Goal: Transaction & Acquisition: Book appointment/travel/reservation

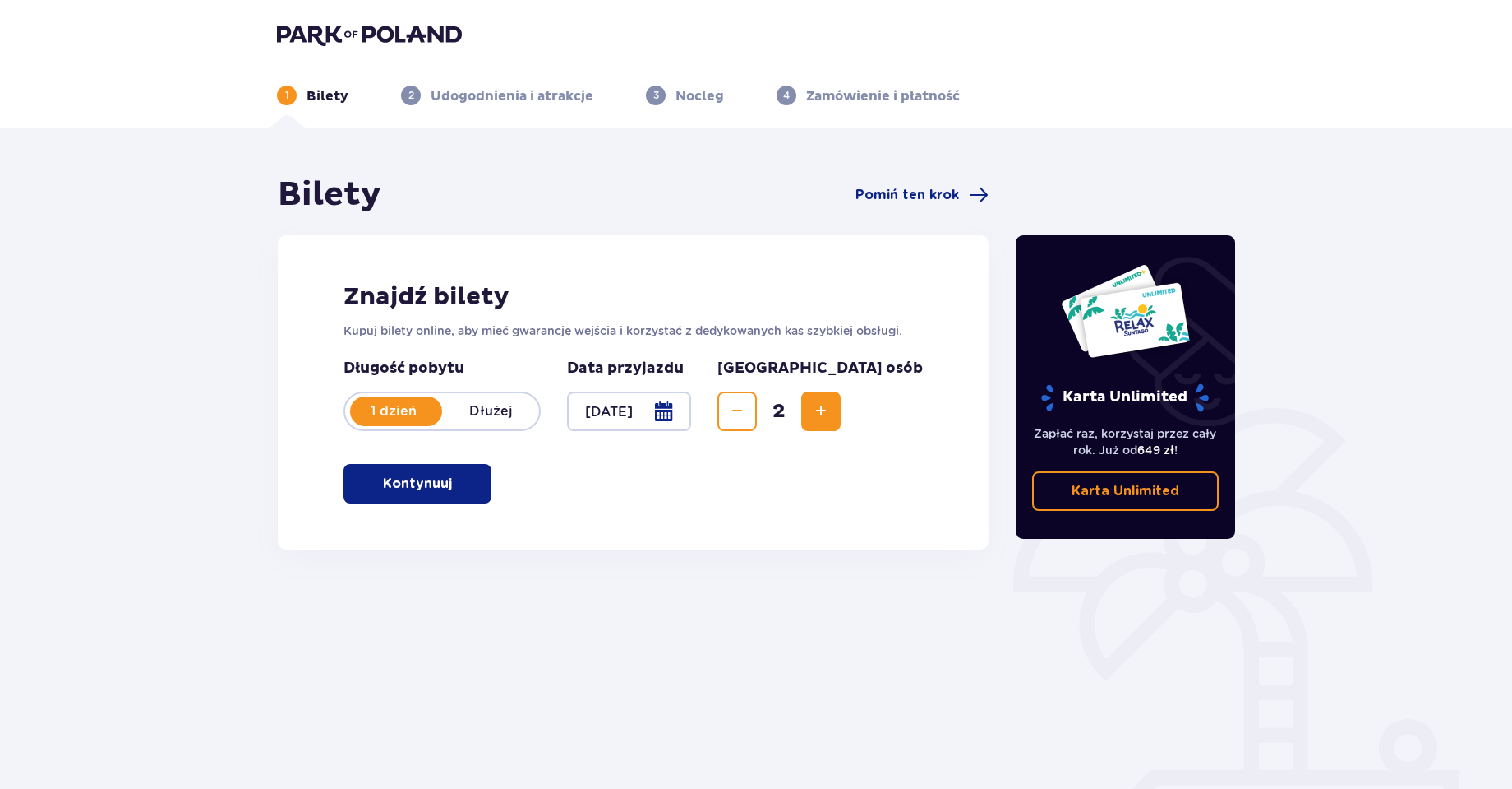
click at [485, 480] on button "Kontynuuj" at bounding box center [417, 483] width 148 height 39
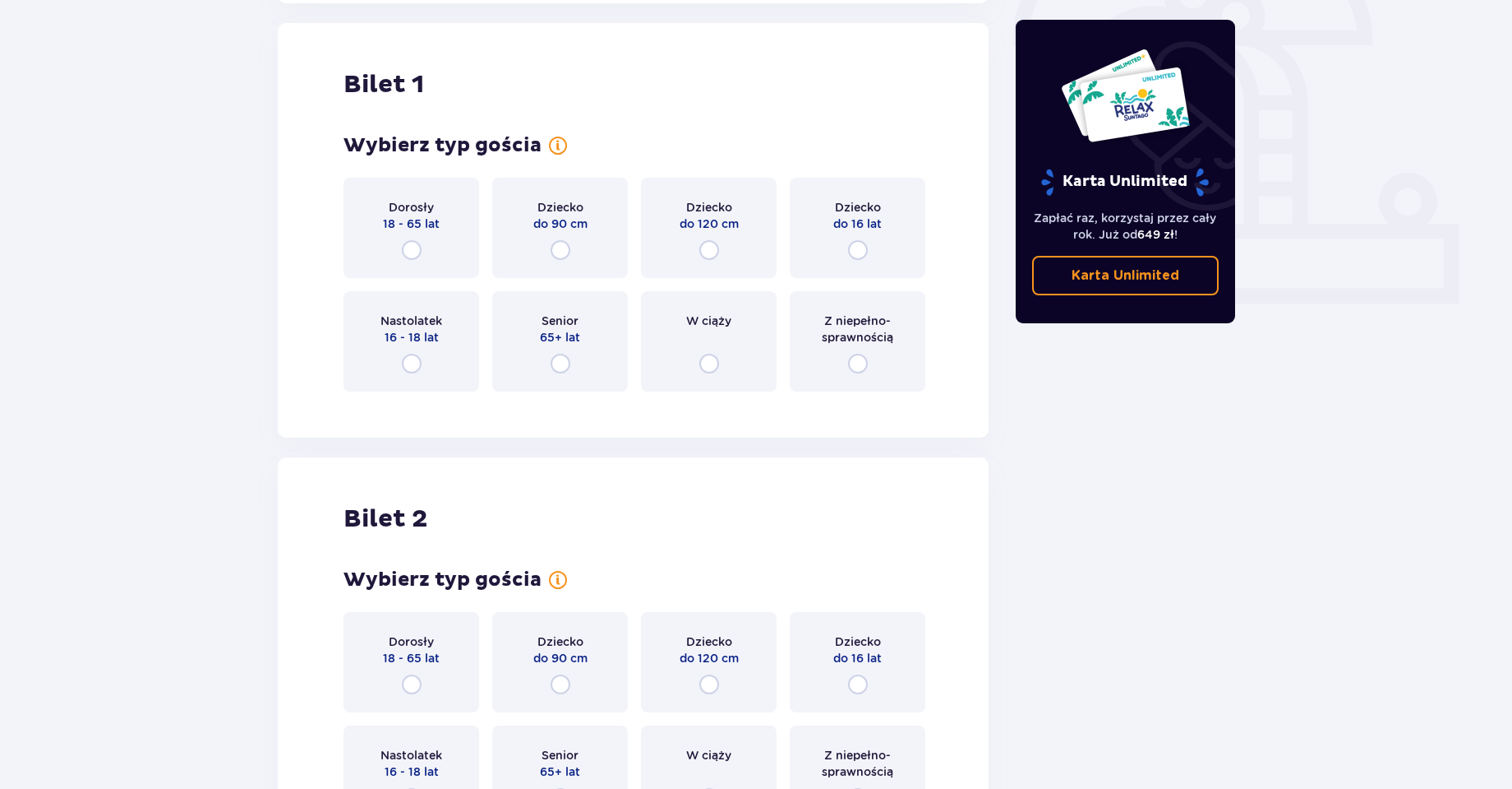
scroll to position [549, 0]
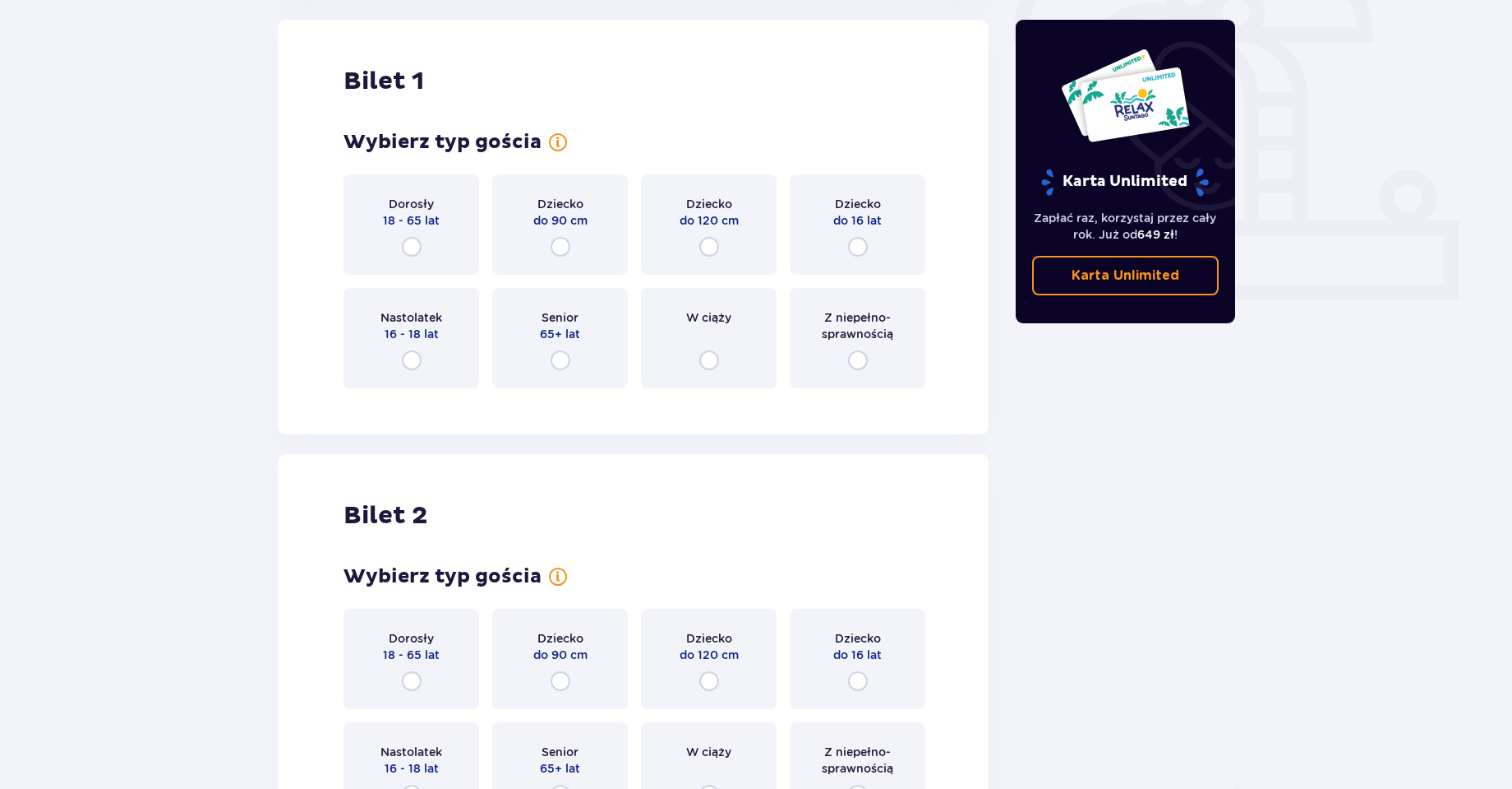
click at [411, 243] on input "radio" at bounding box center [411, 246] width 20 height 20
radio input "true"
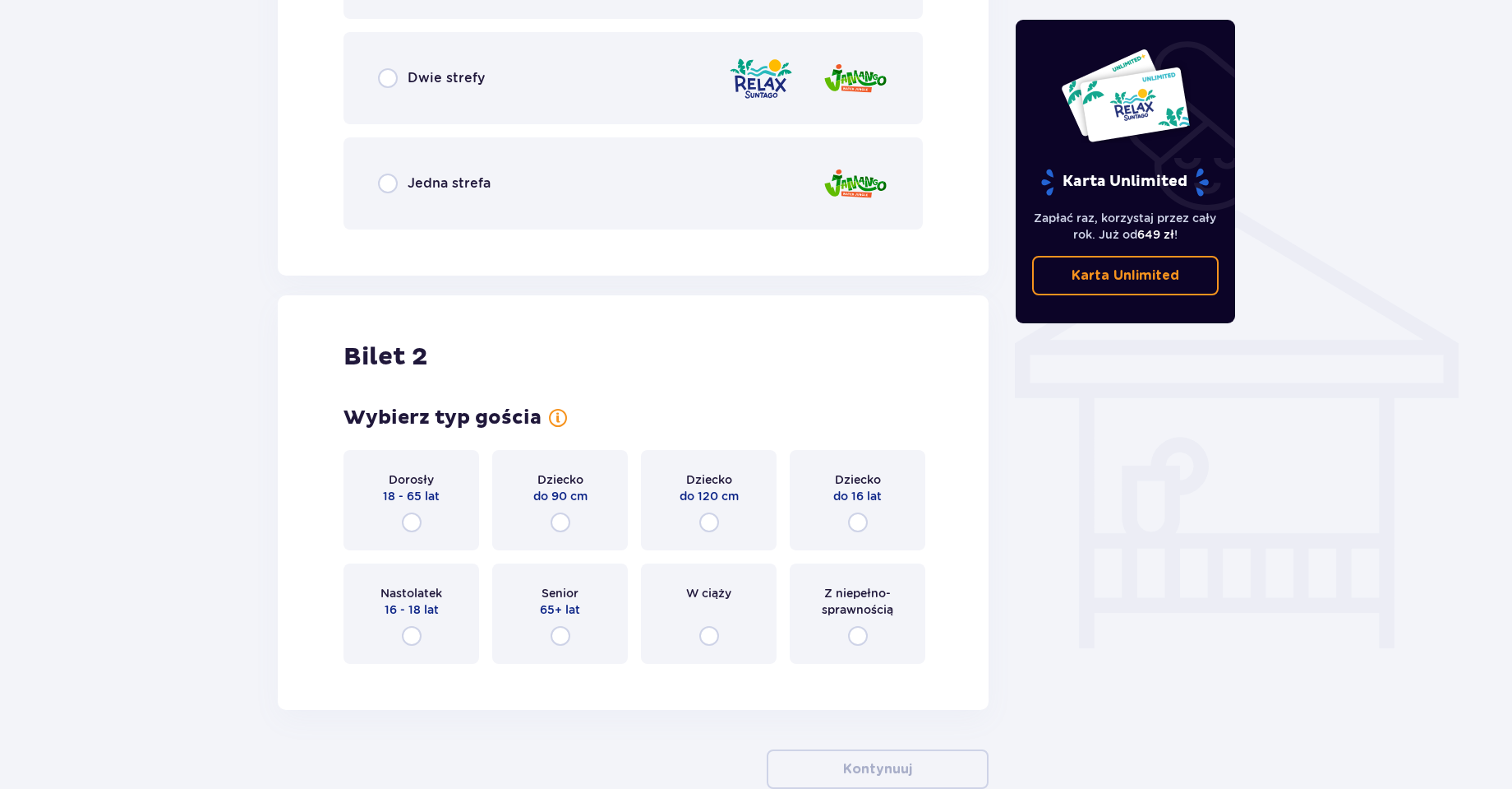
scroll to position [1170, 0]
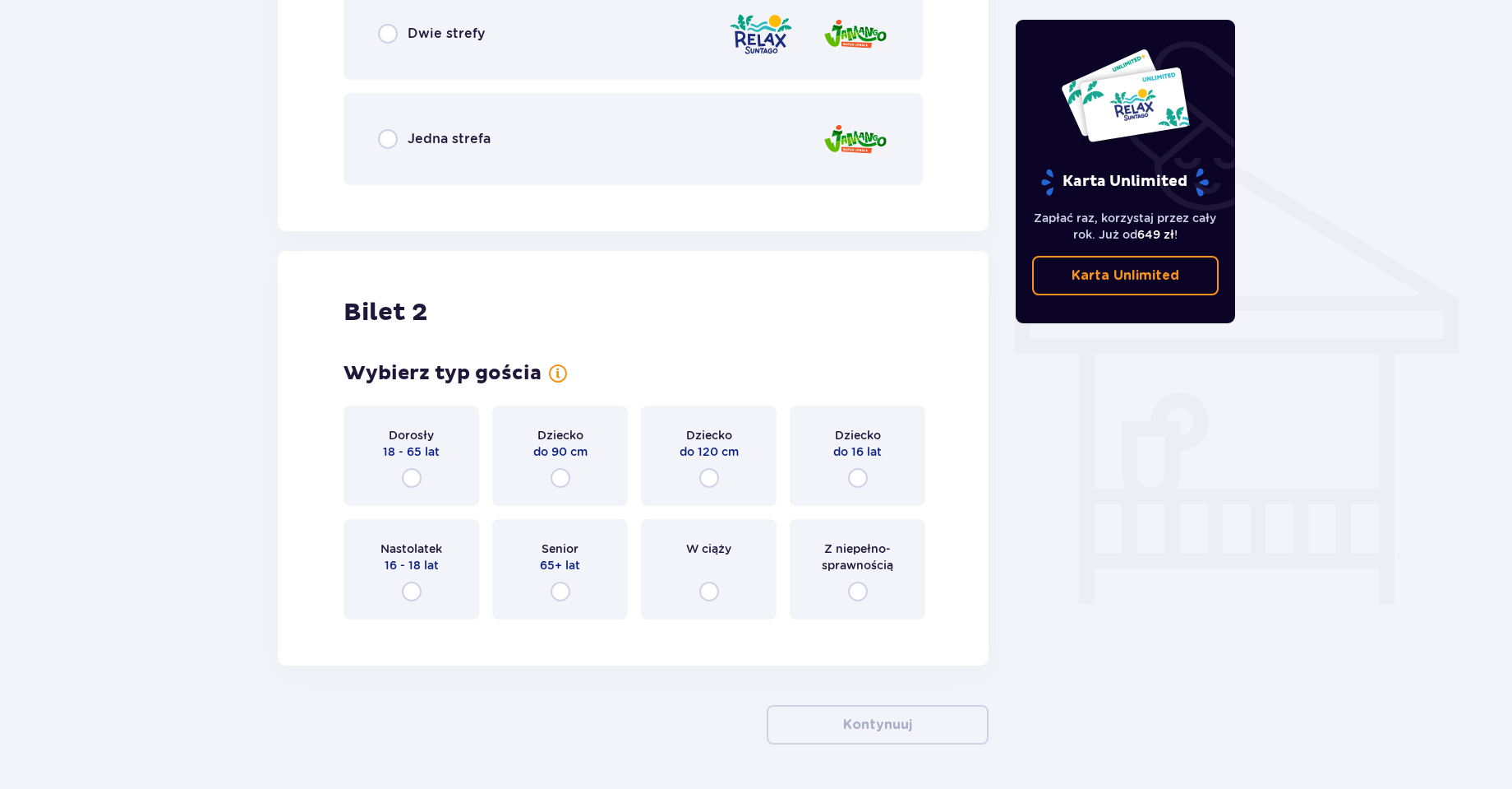
drag, startPoint x: 443, startPoint y: 472, endPoint x: 460, endPoint y: 462, distance: 19.7
click at [445, 473] on div "Dorosły 18 - 65 lat" at bounding box center [411, 455] width 135 height 100
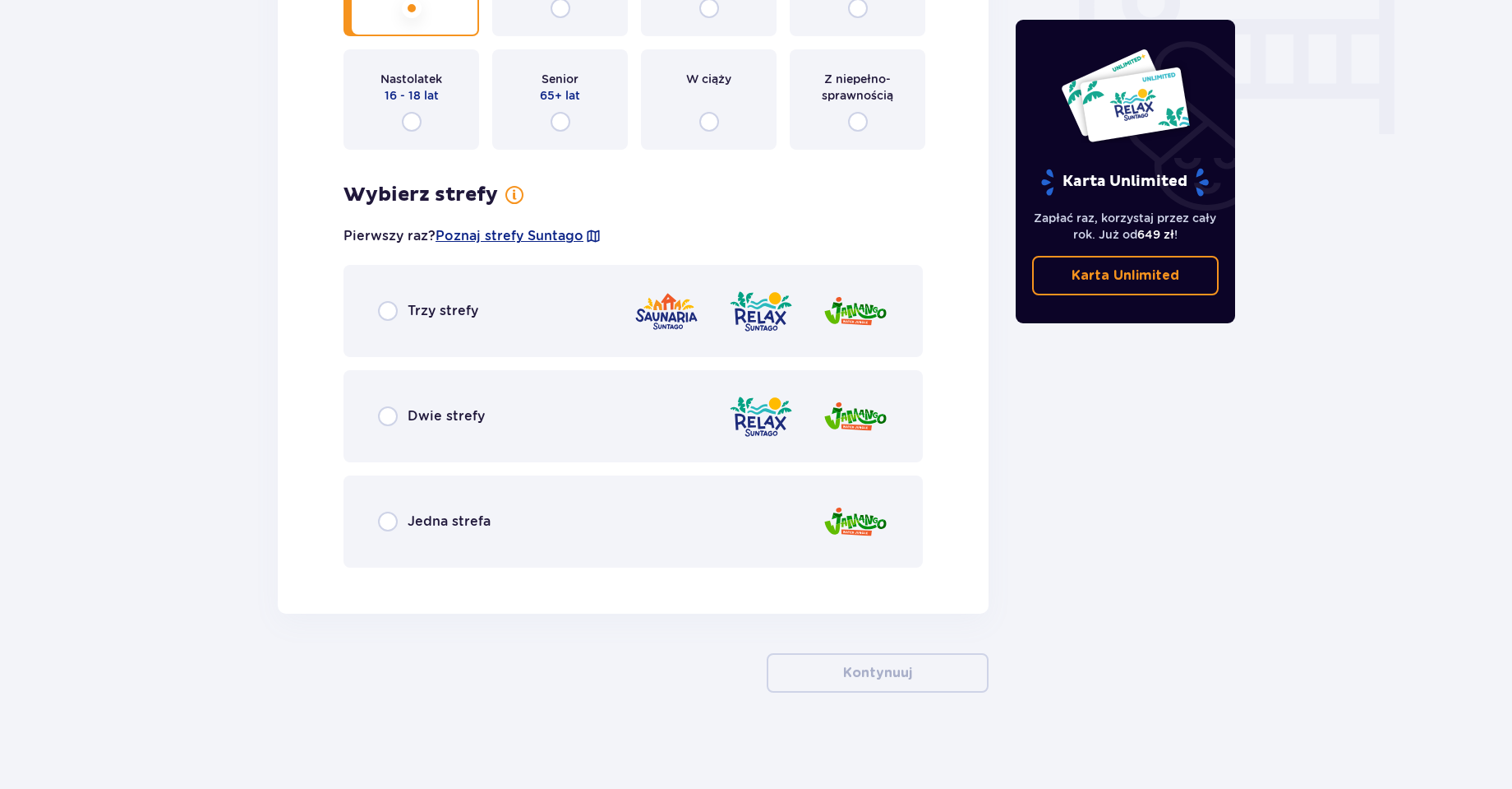
scroll to position [1642, 0]
click at [434, 298] on div "Trzy strefy" at bounding box center [428, 308] width 100 height 20
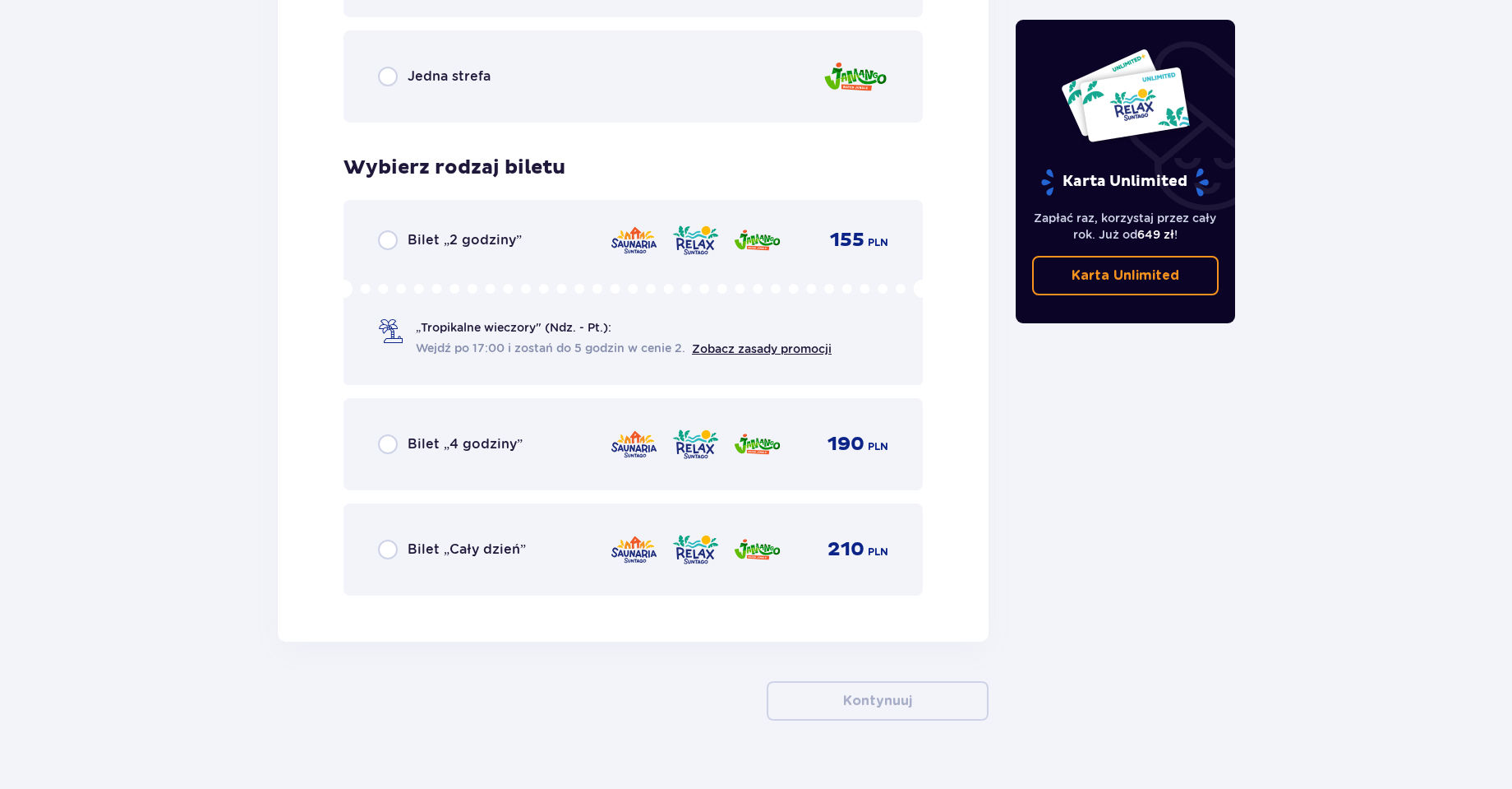
scroll to position [2115, 0]
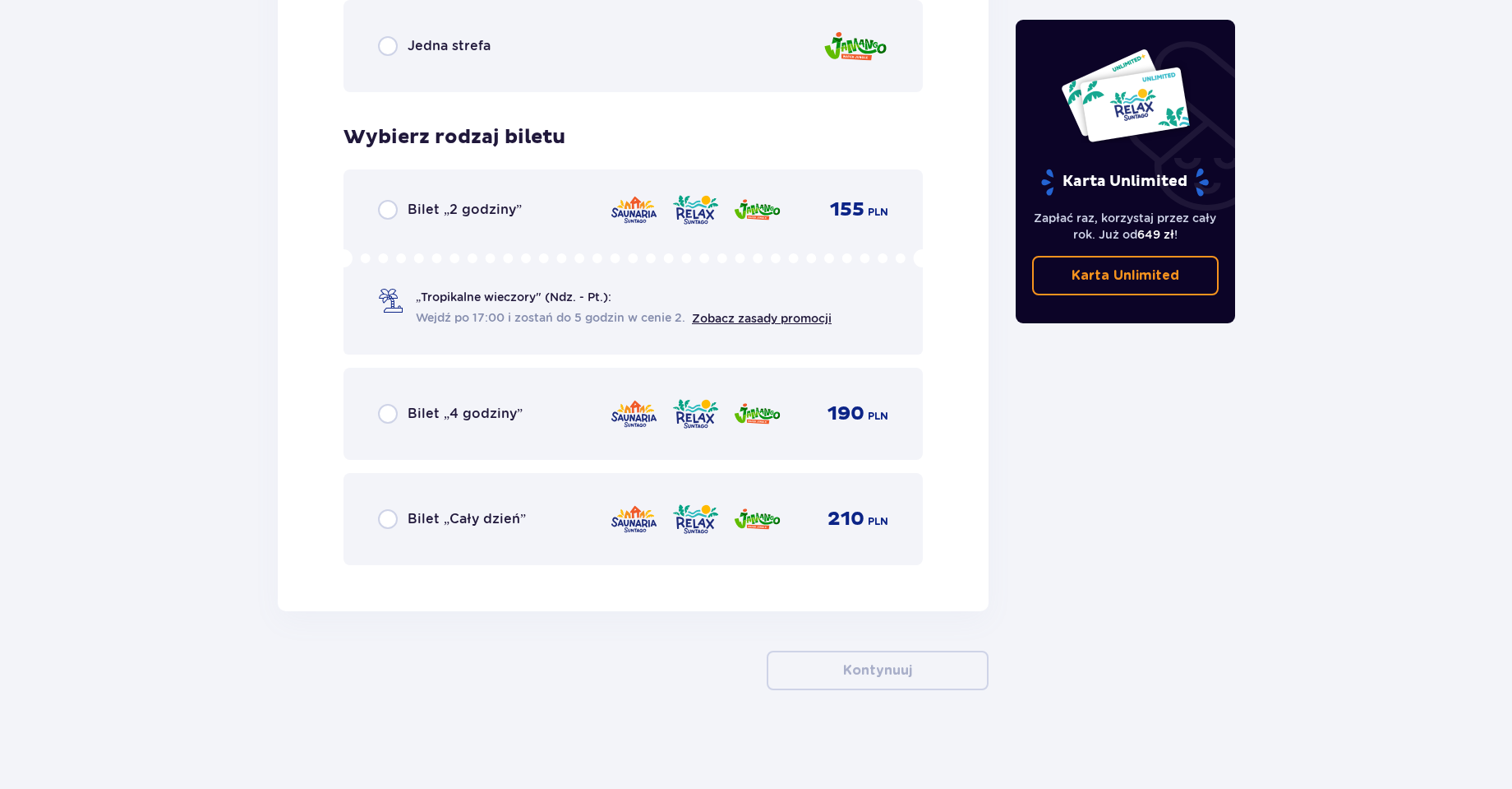
click at [444, 523] on span "Bilet „Cały dzień”" at bounding box center [467, 518] width 118 height 18
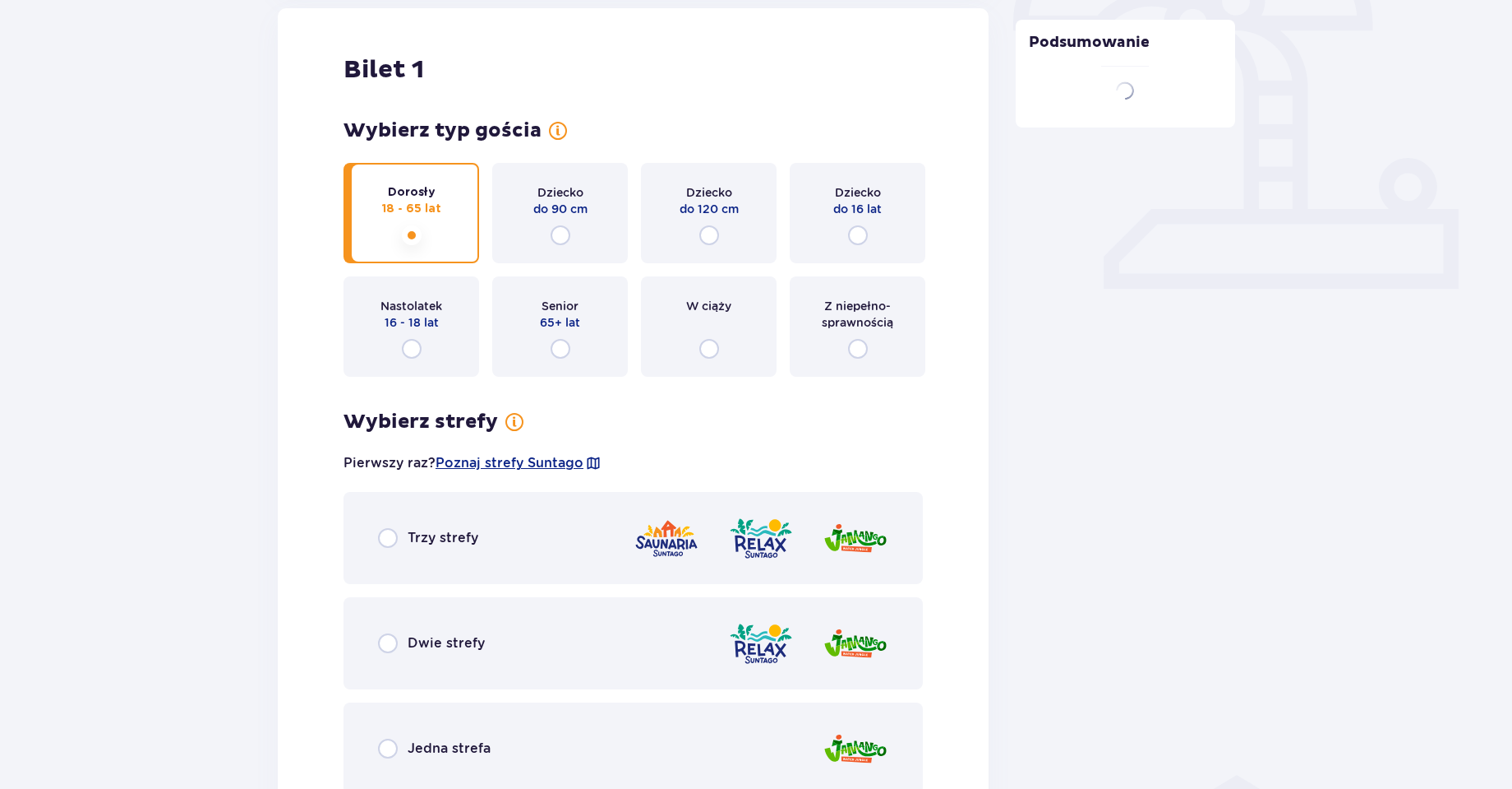
scroll to position [549, 0]
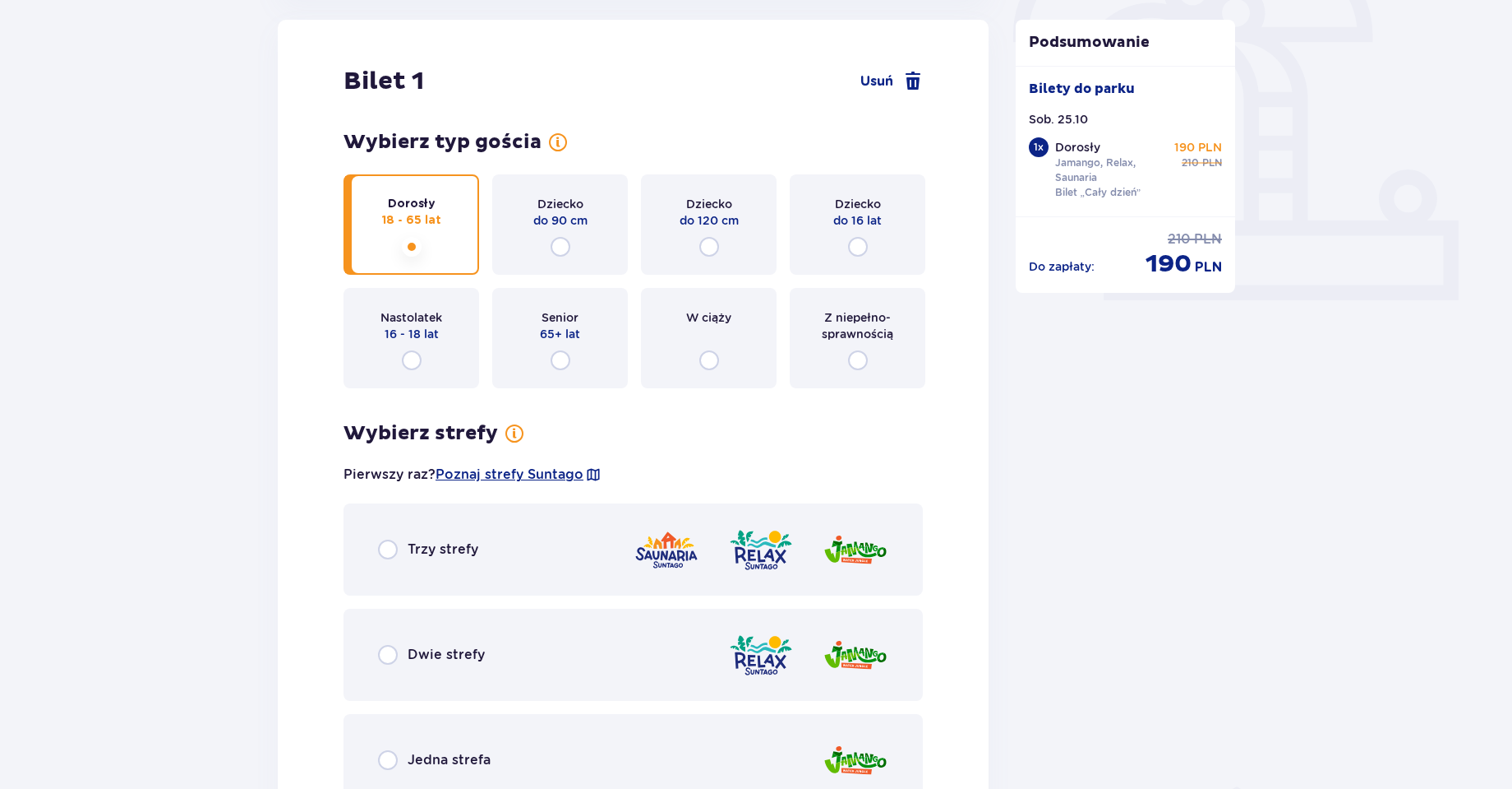
click at [549, 651] on div "Dwie strefy" at bounding box center [633, 655] width 580 height 93
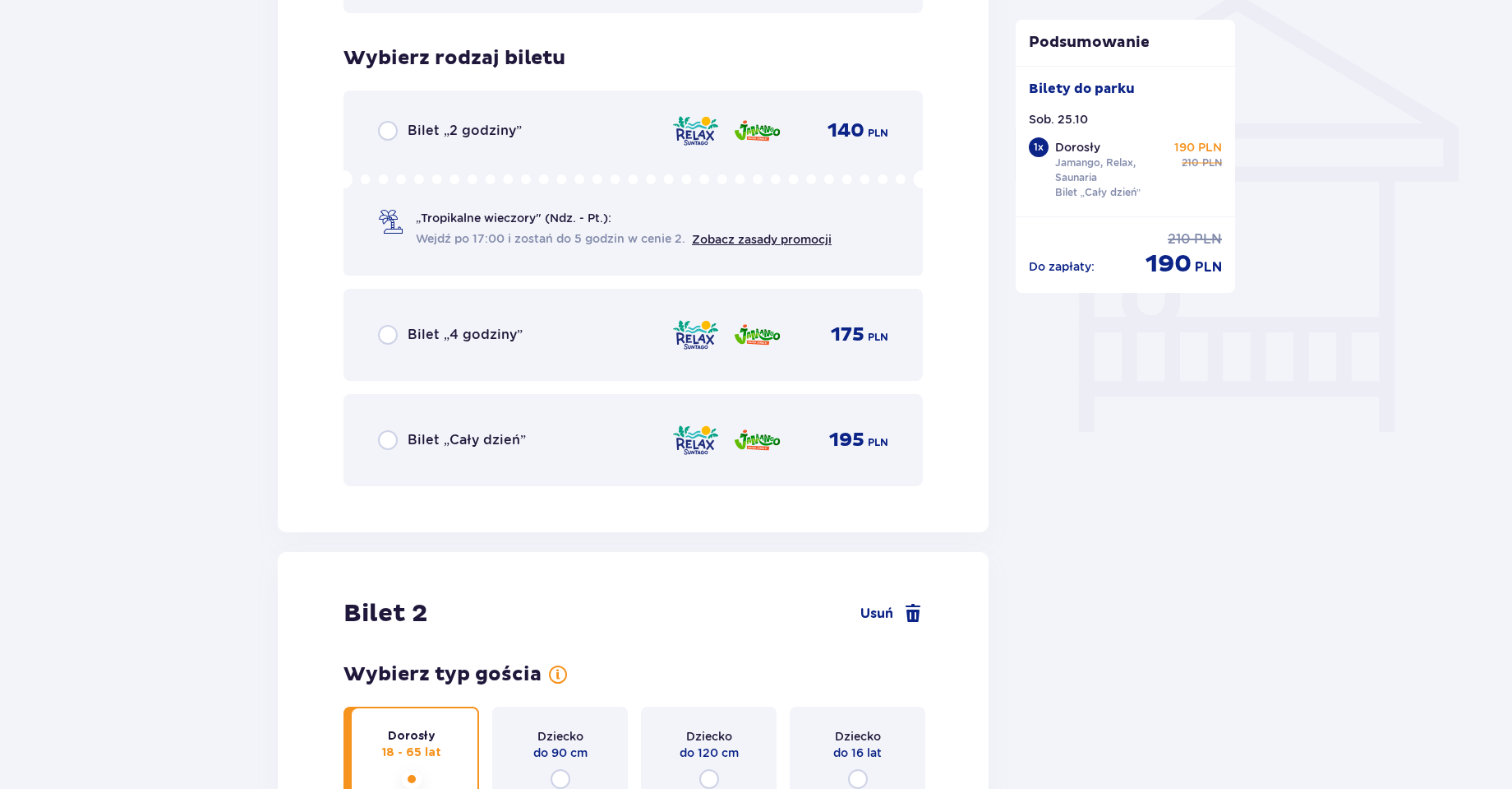
scroll to position [1368, 0]
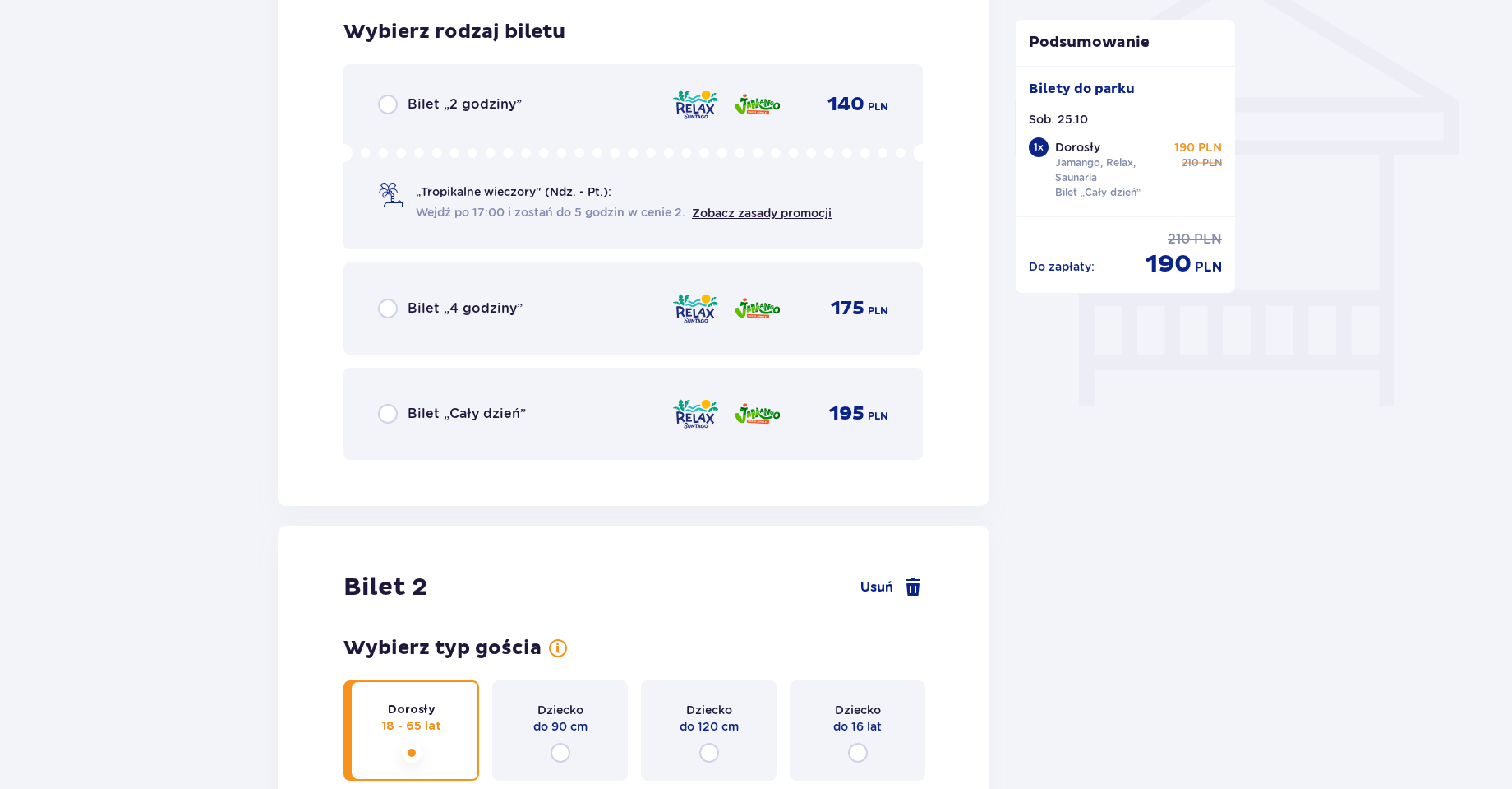
click at [539, 414] on div "Bilet „Cały dzień” 195 PLN" at bounding box center [634, 414] width 510 height 34
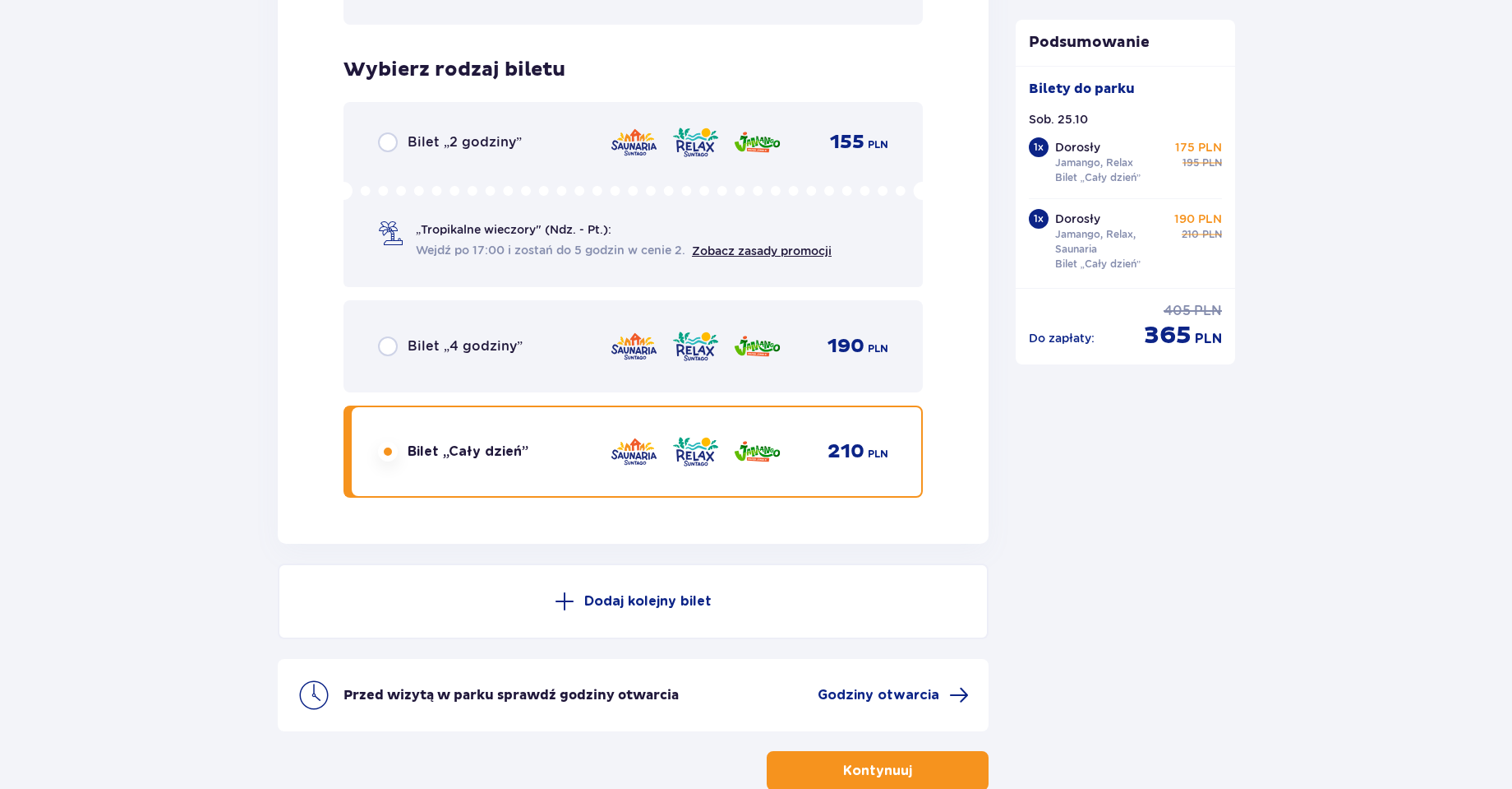
scroll to position [2645, 0]
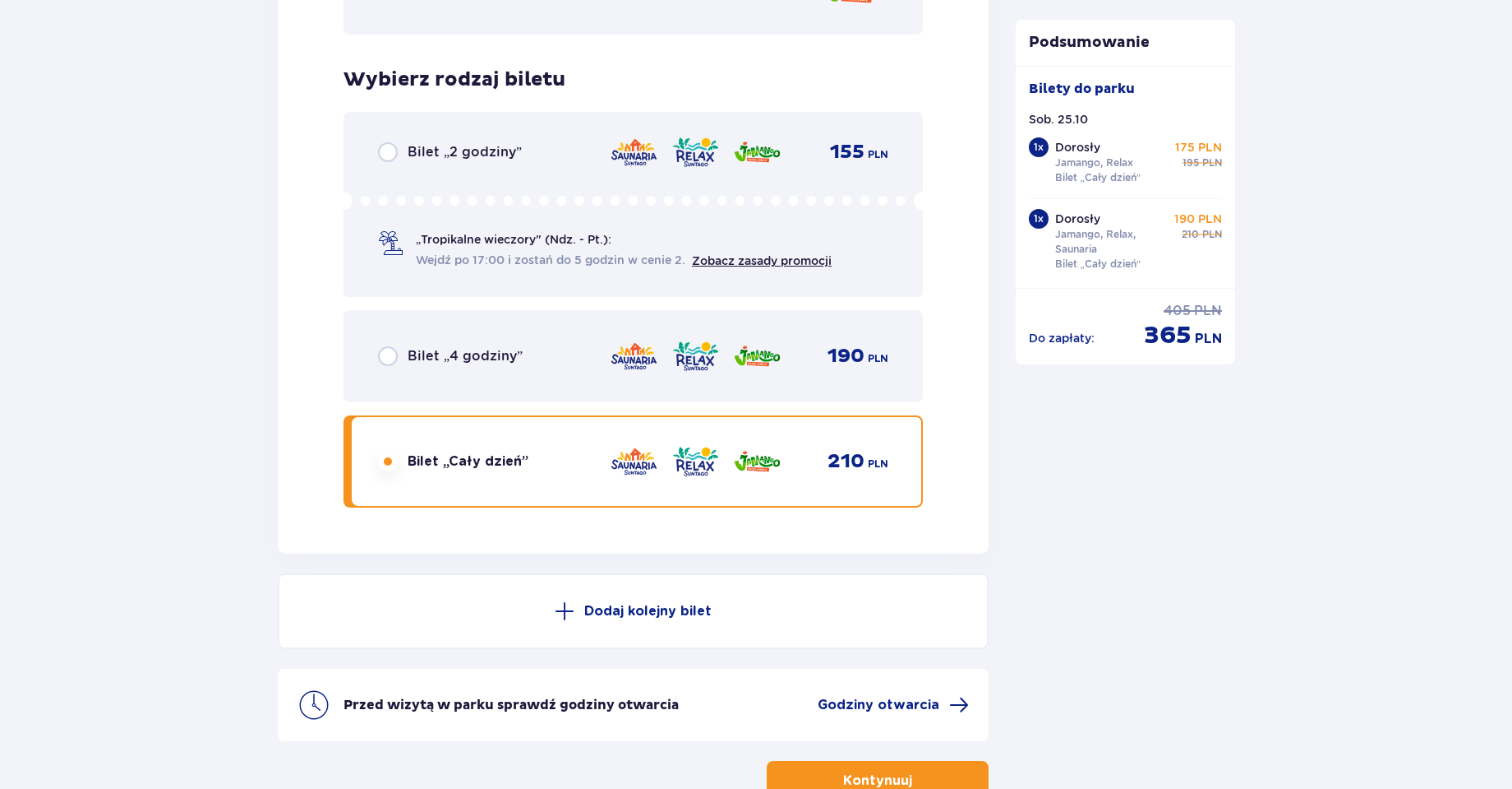
click at [475, 375] on div "Bilet „4 godziny” 190 PLN" at bounding box center [633, 356] width 580 height 93
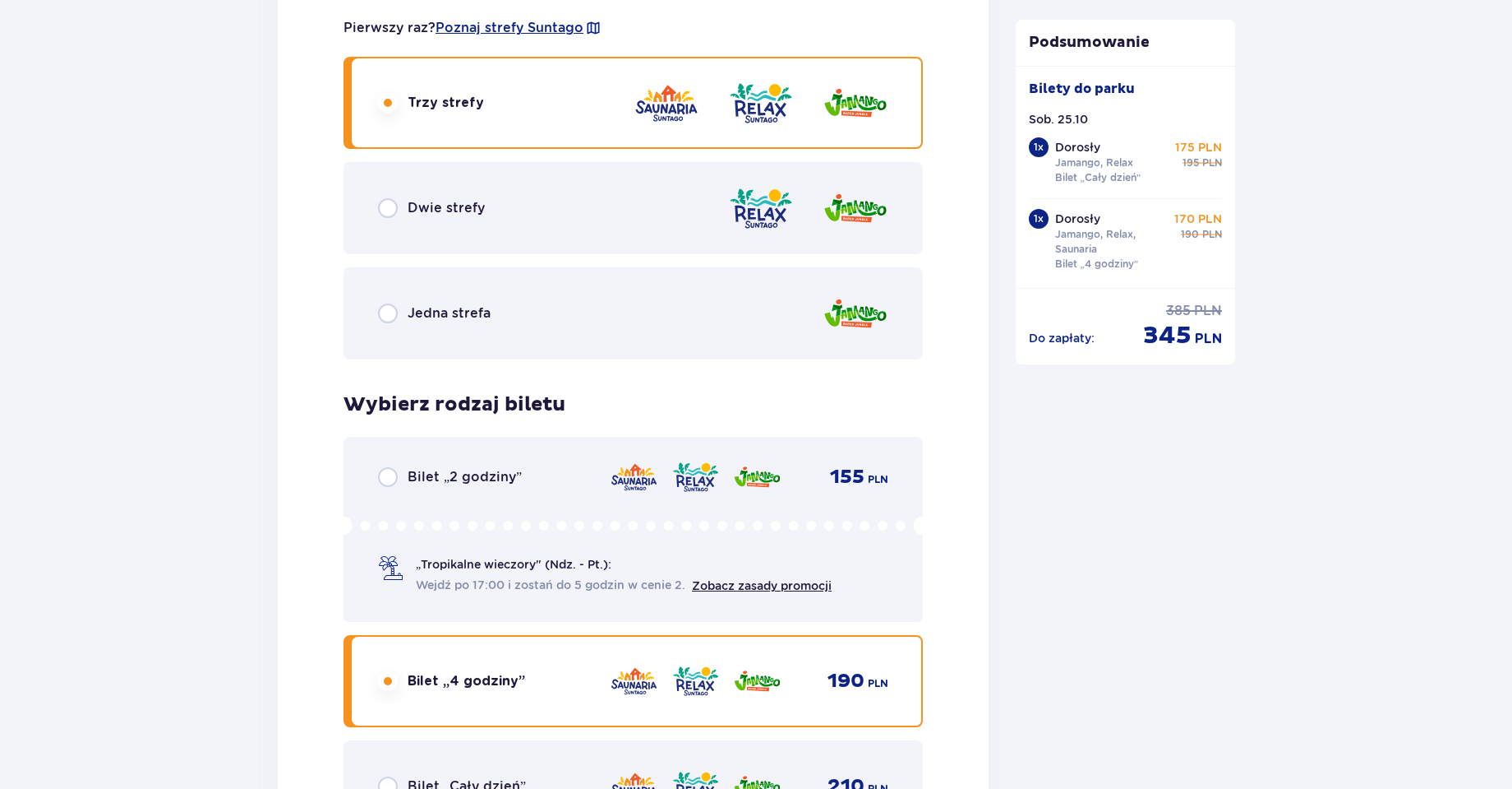
scroll to position [2317, 0]
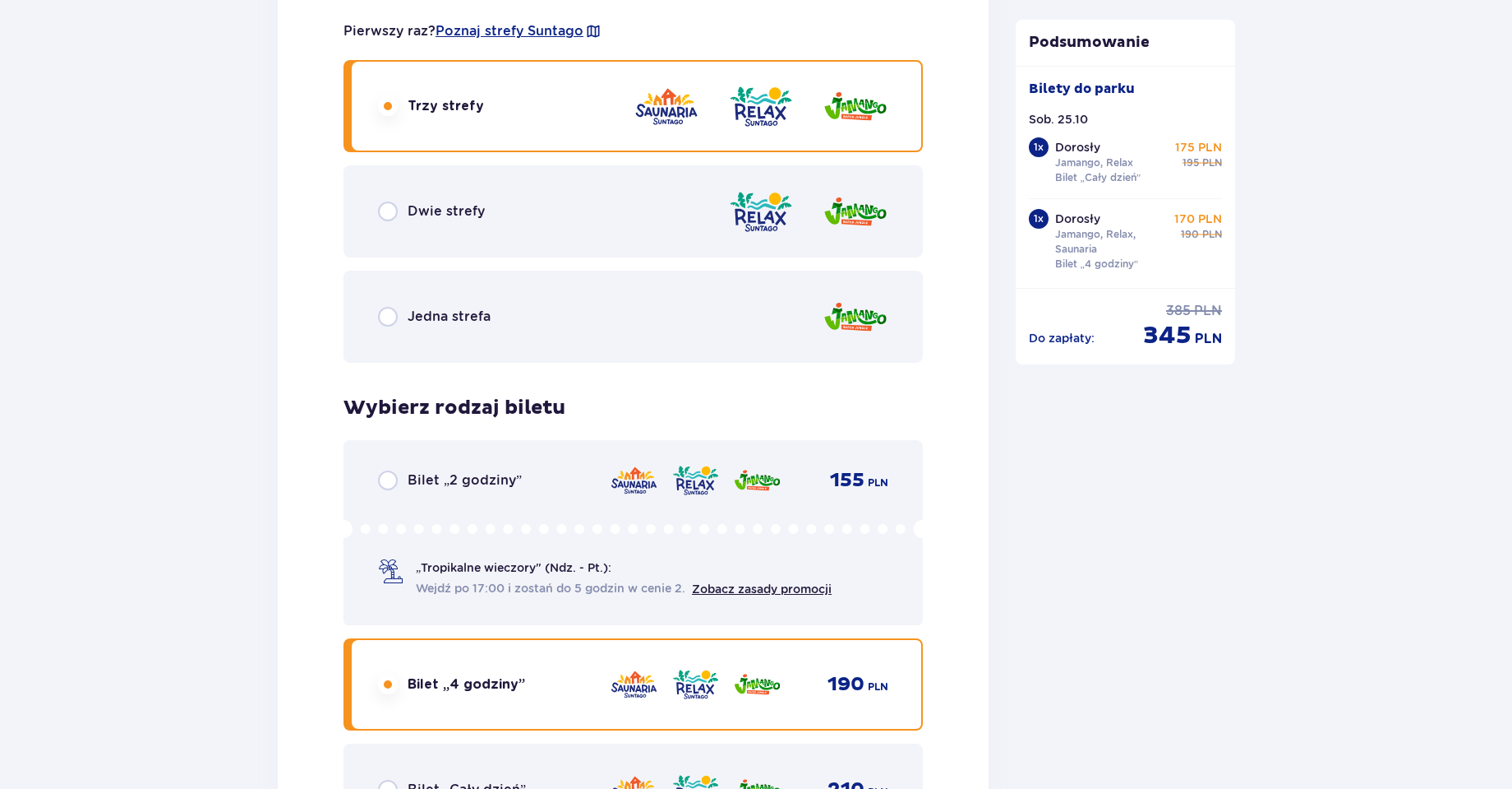
click at [429, 233] on div "Dwie strefy" at bounding box center [633, 212] width 580 height 93
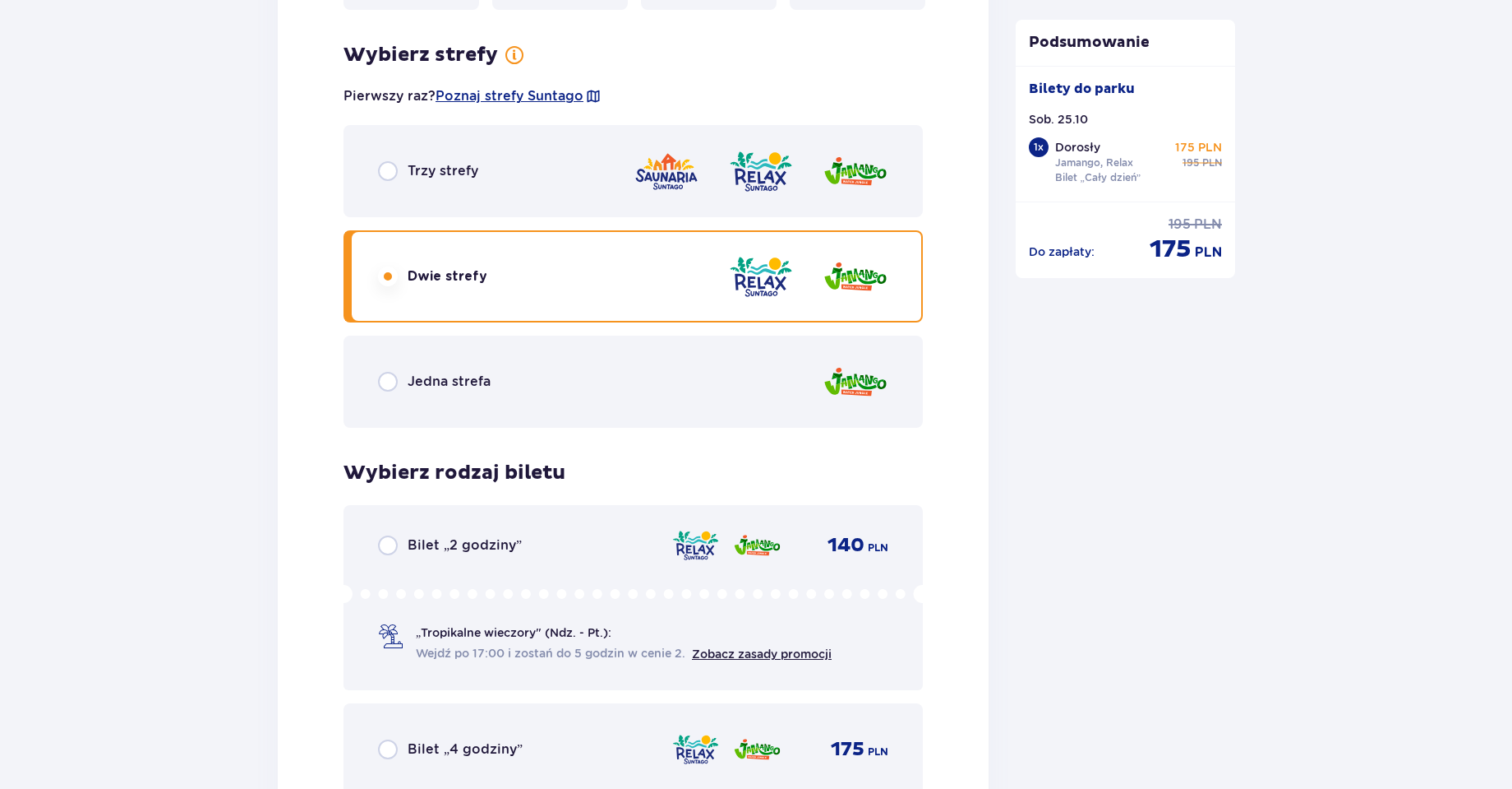
scroll to position [2427, 0]
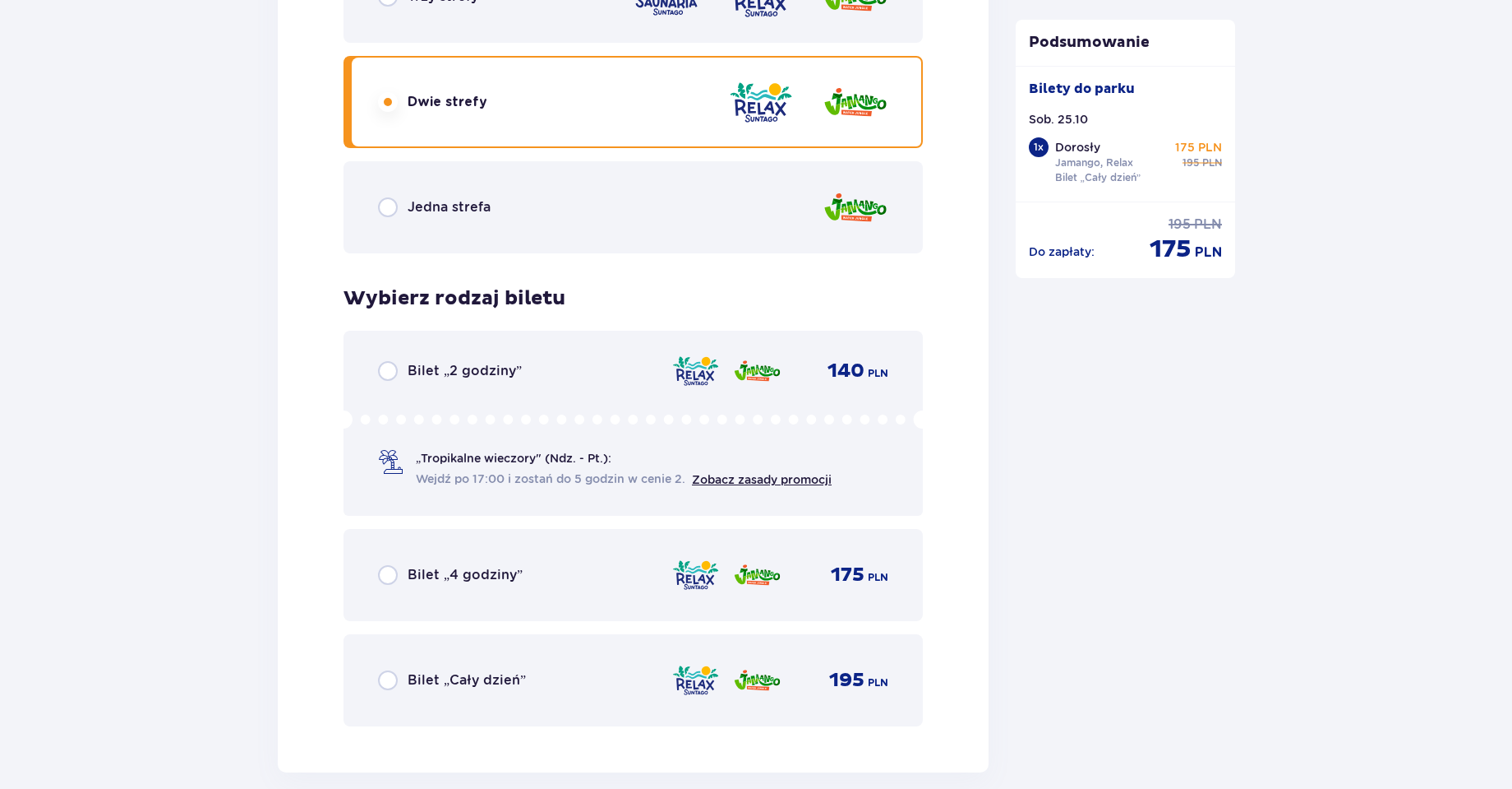
click at [467, 606] on div "Bilet „4 godziny” 175 PLN" at bounding box center [633, 575] width 580 height 93
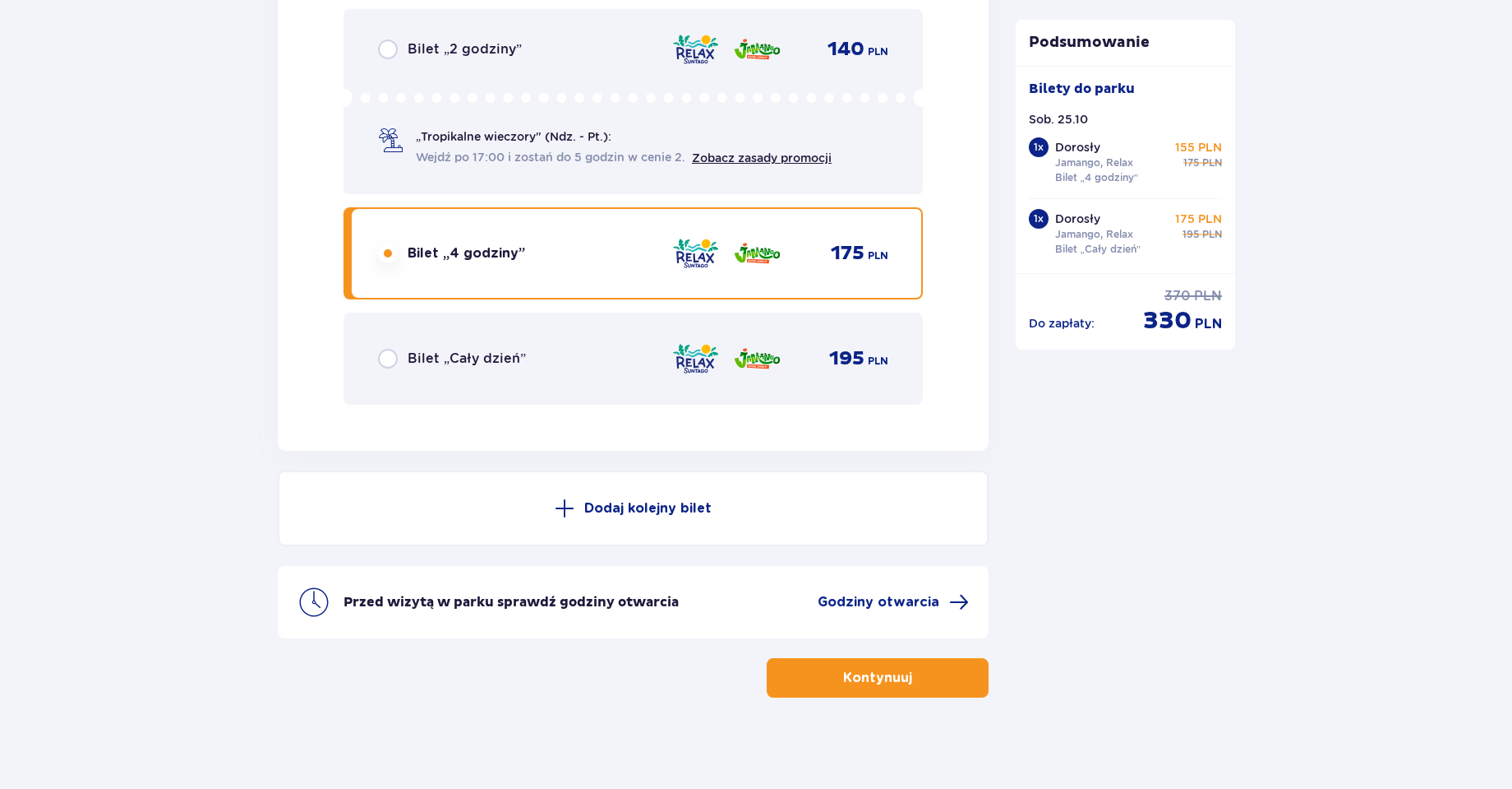
scroll to position [2756, 0]
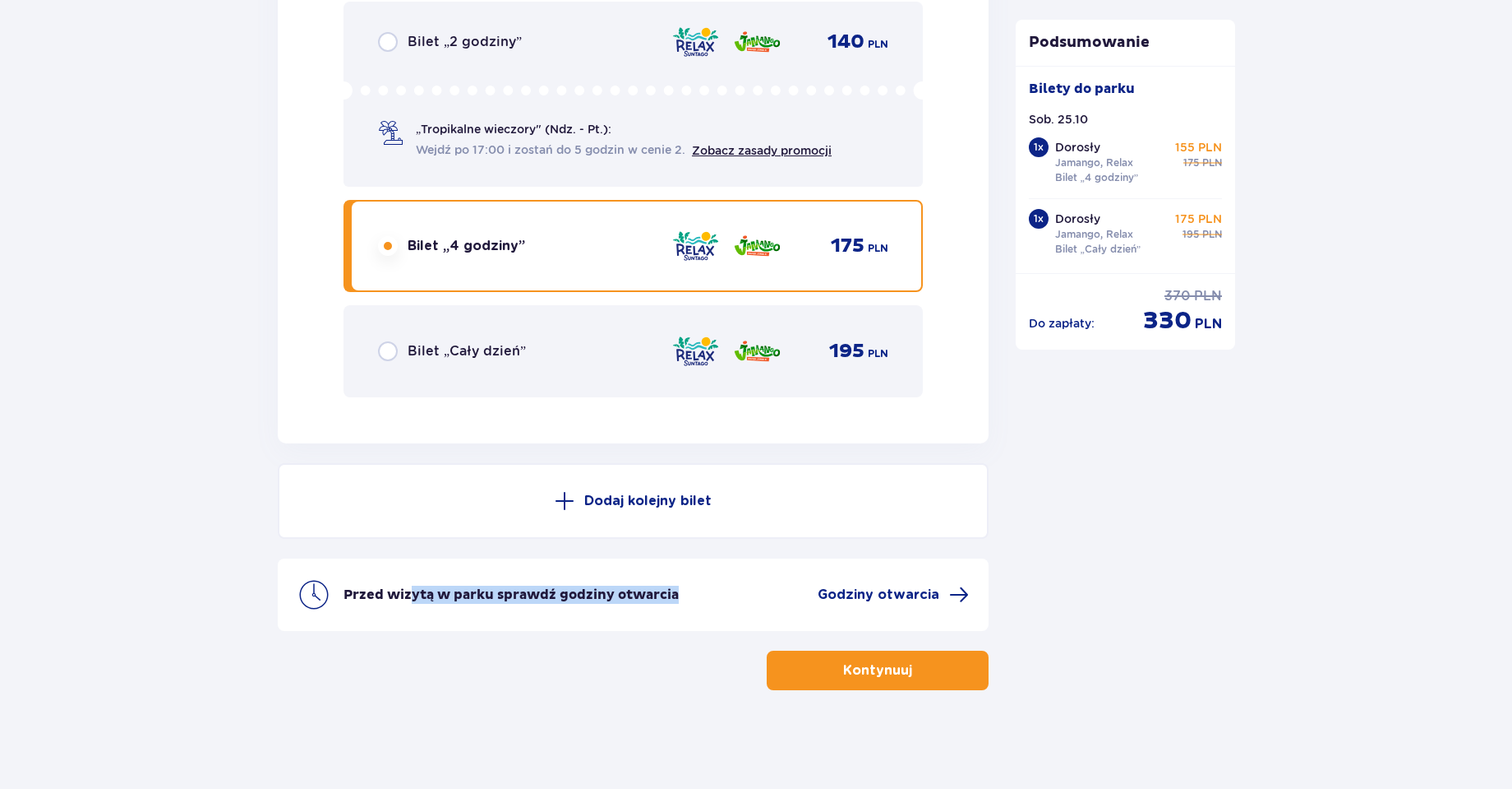
drag, startPoint x: 682, startPoint y: 598, endPoint x: 408, endPoint y: 599, distance: 274.0
click at [408, 599] on div "Przed wizytą w parku sprawdź godziny otwarcia Godziny otwarcia" at bounding box center [656, 594] width 625 height 20
click at [753, 601] on div "Przed wizytą w parku sprawdź godziny otwarcia Godziny otwarcia" at bounding box center [656, 594] width 625 height 20
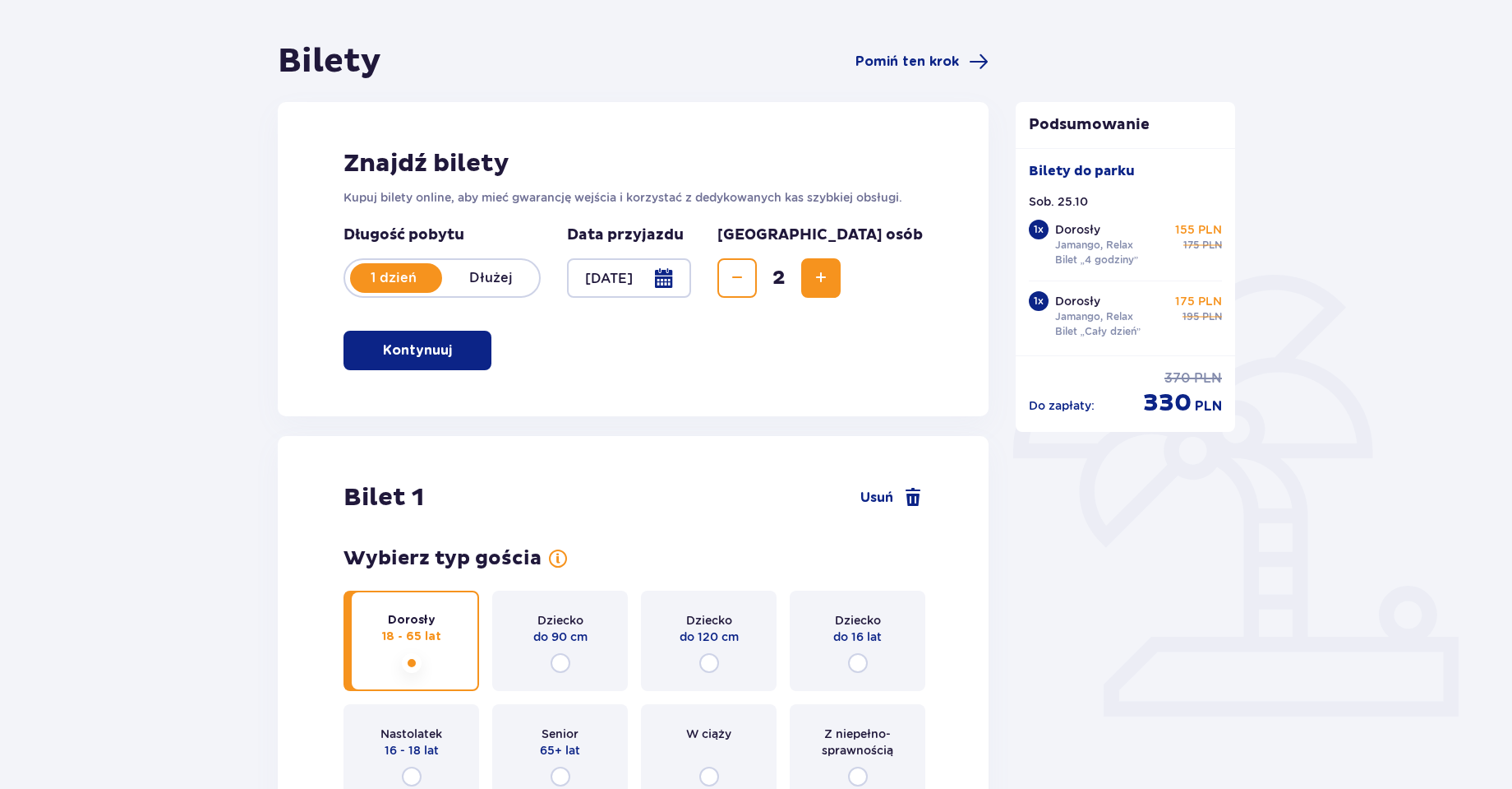
scroll to position [124, 0]
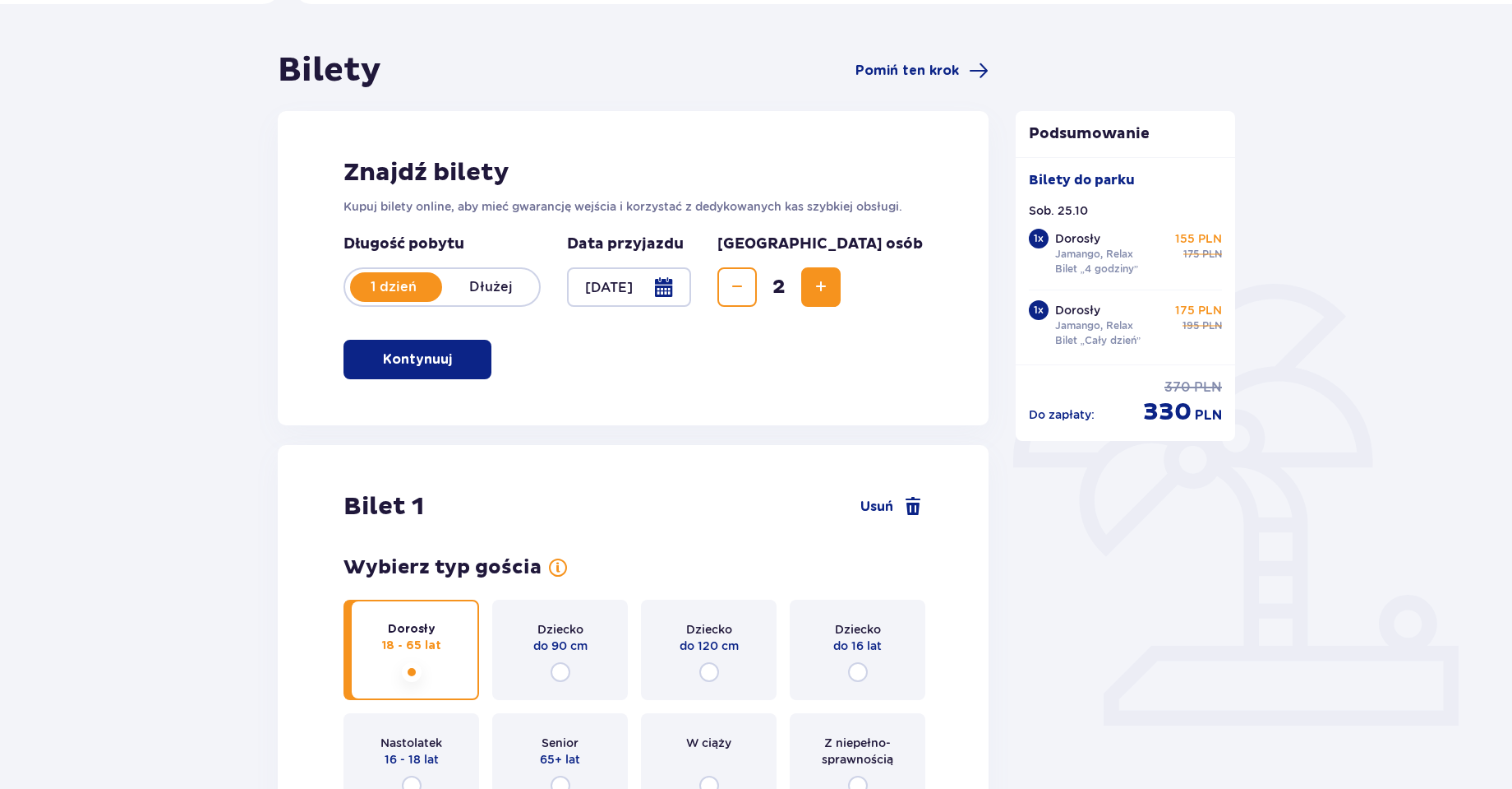
click at [691, 284] on div at bounding box center [628, 287] width 124 height 39
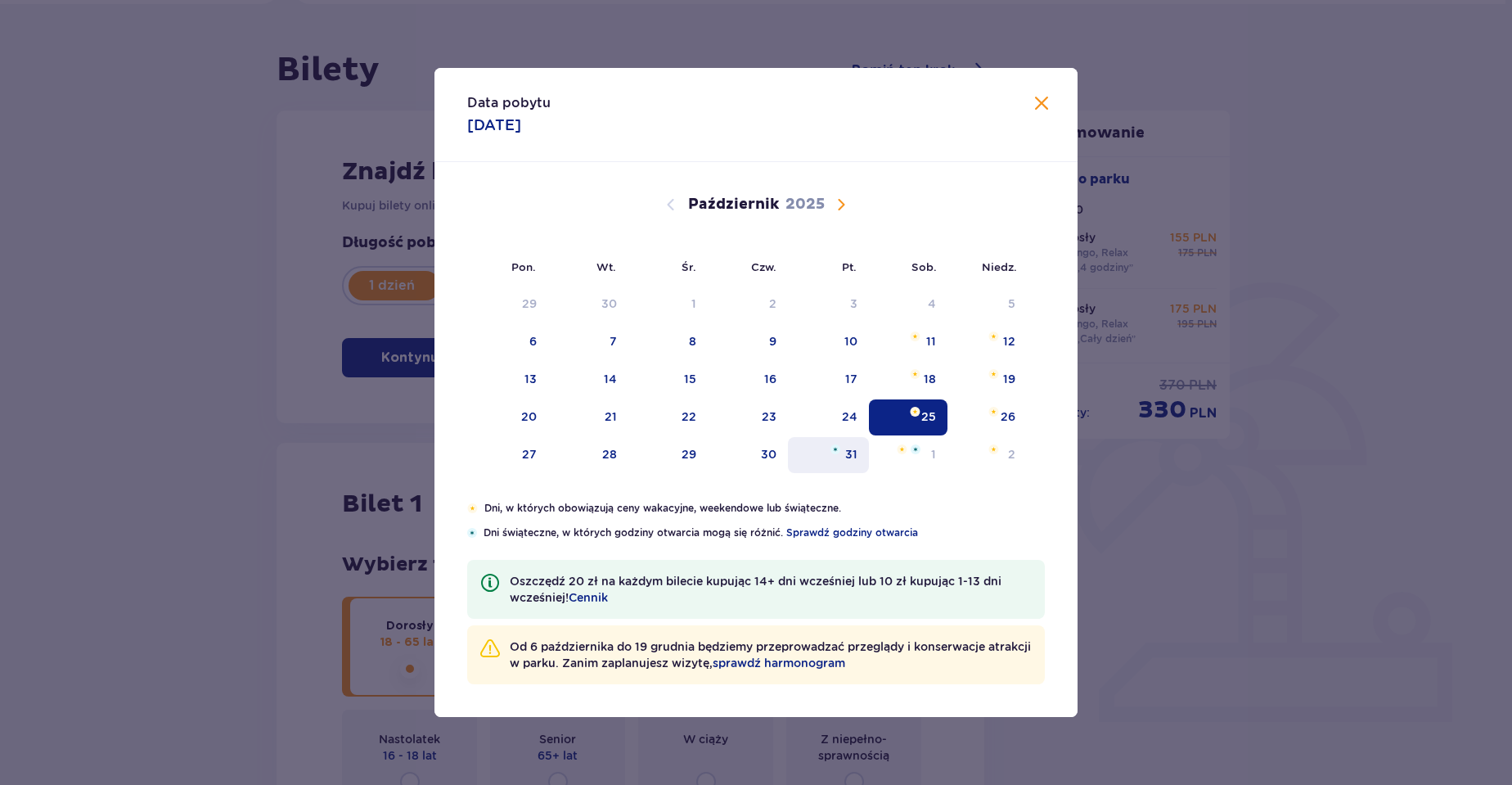
click at [810, 456] on div "31" at bounding box center [828, 455] width 81 height 36
type input "[DATE]"
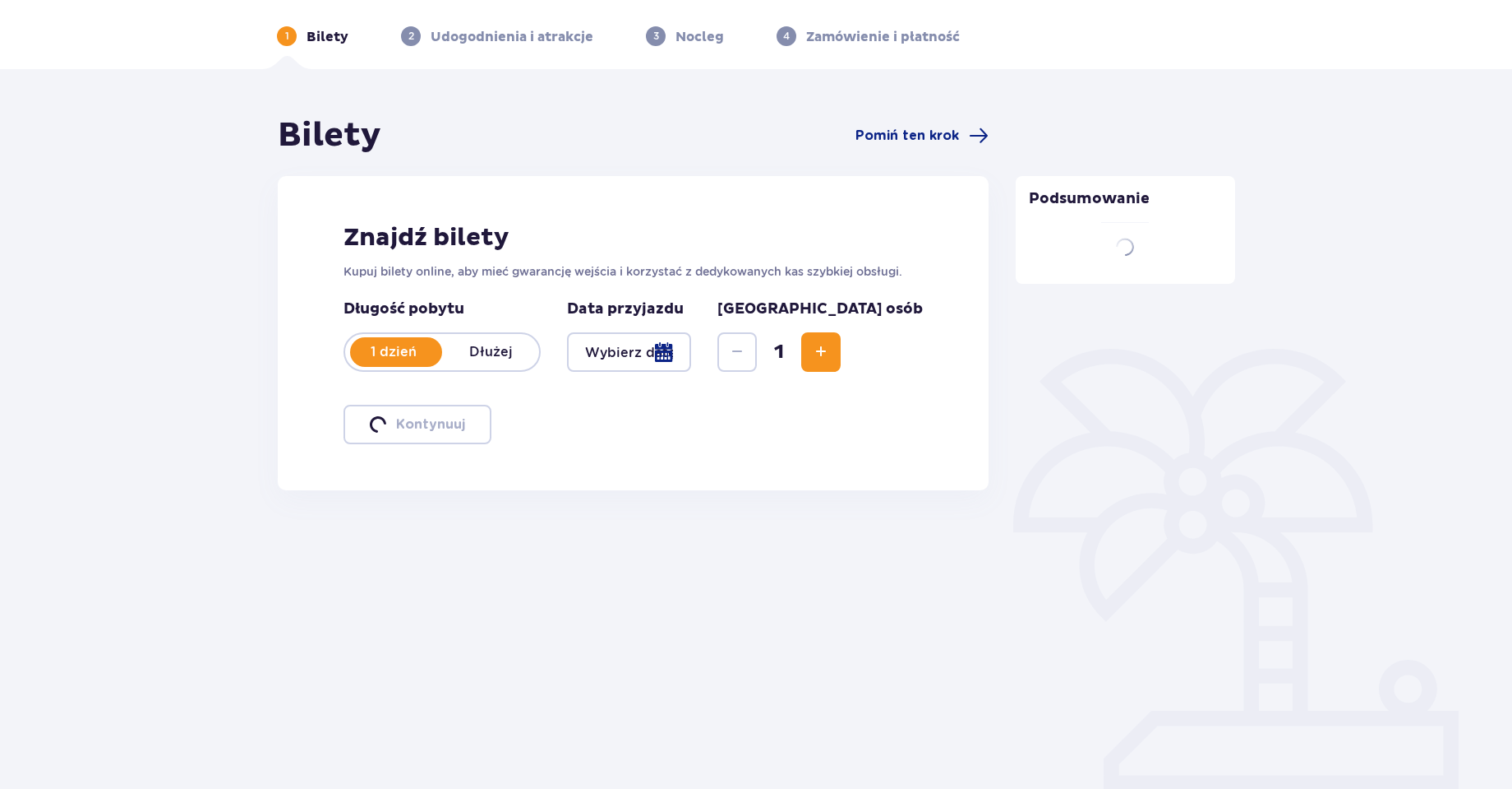
scroll to position [59, 0]
